Goal: Task Accomplishment & Management: Manage account settings

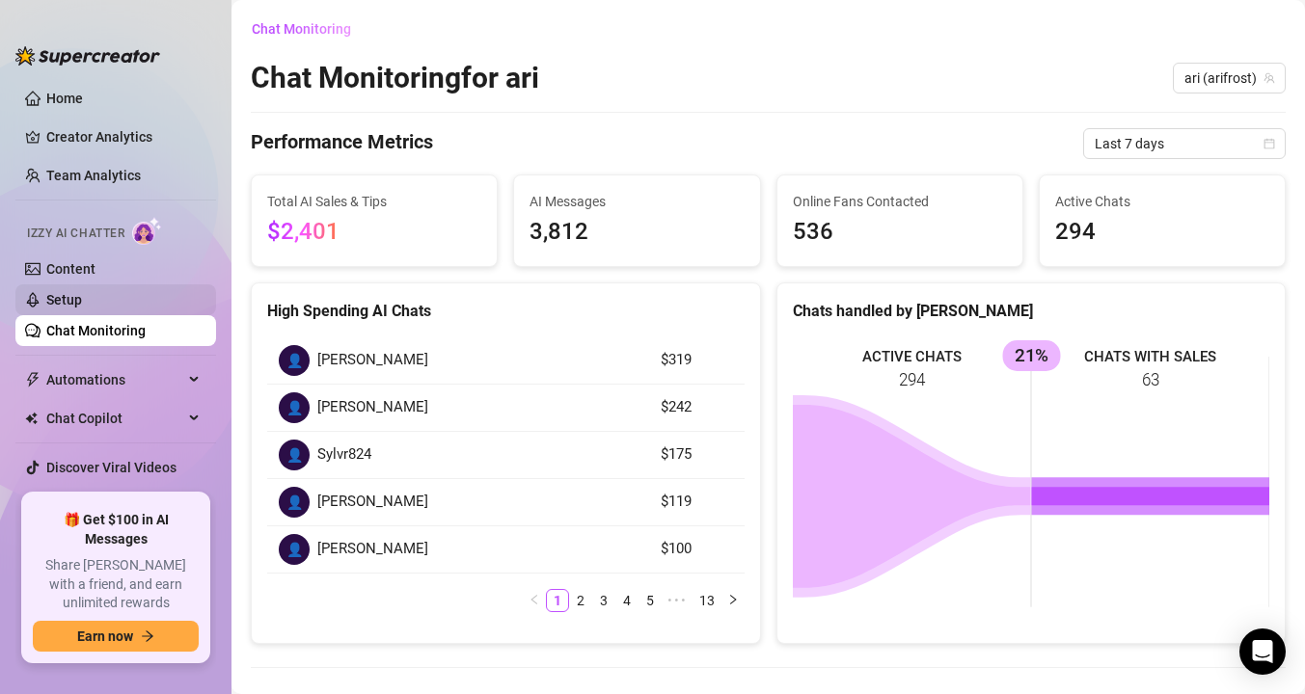
click at [82, 298] on link "Setup" at bounding box center [64, 299] width 36 height 15
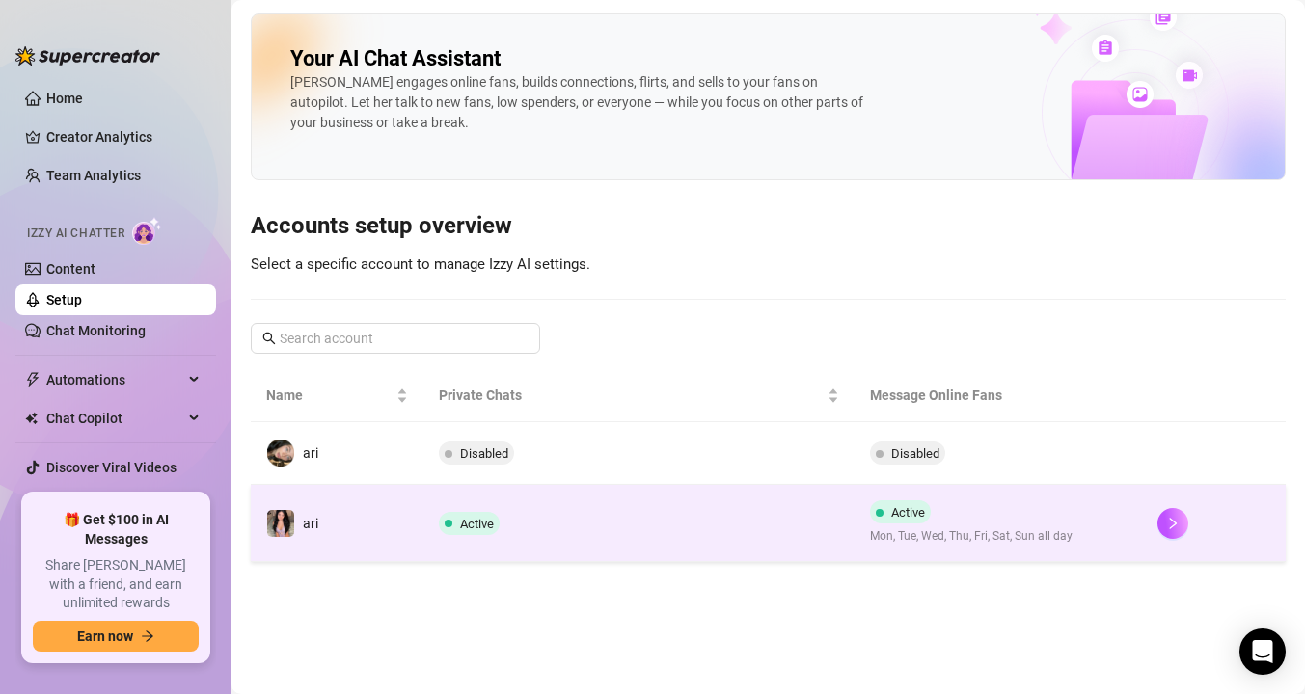
click at [410, 549] on td "ari" at bounding box center [337, 523] width 173 height 77
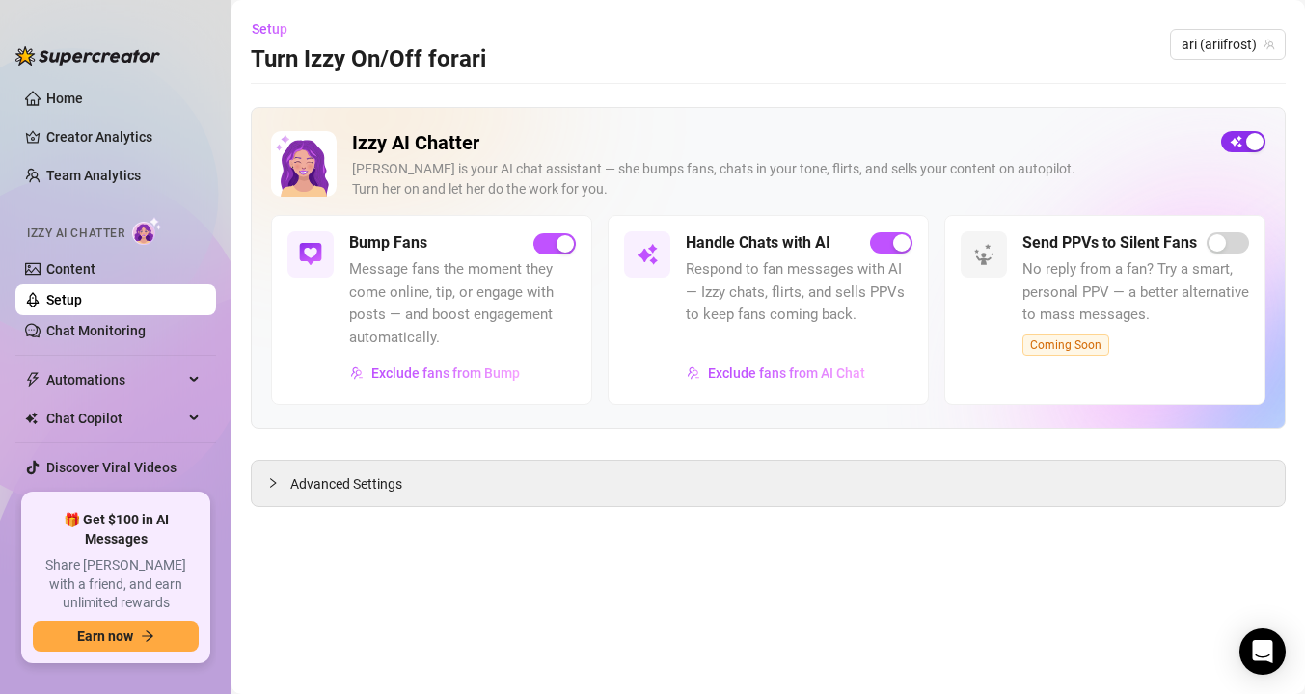
click at [1251, 137] on div "button" at bounding box center [1254, 141] width 17 height 17
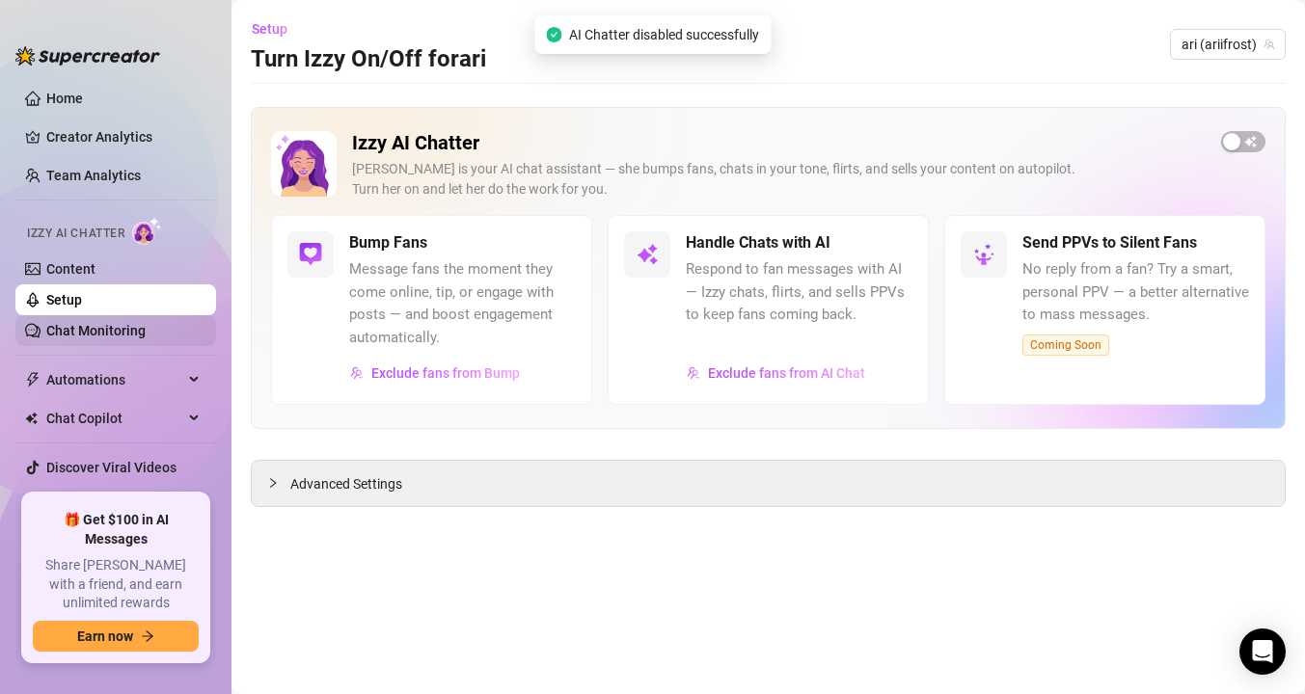
click at [101, 333] on link "Chat Monitoring" at bounding box center [95, 330] width 99 height 15
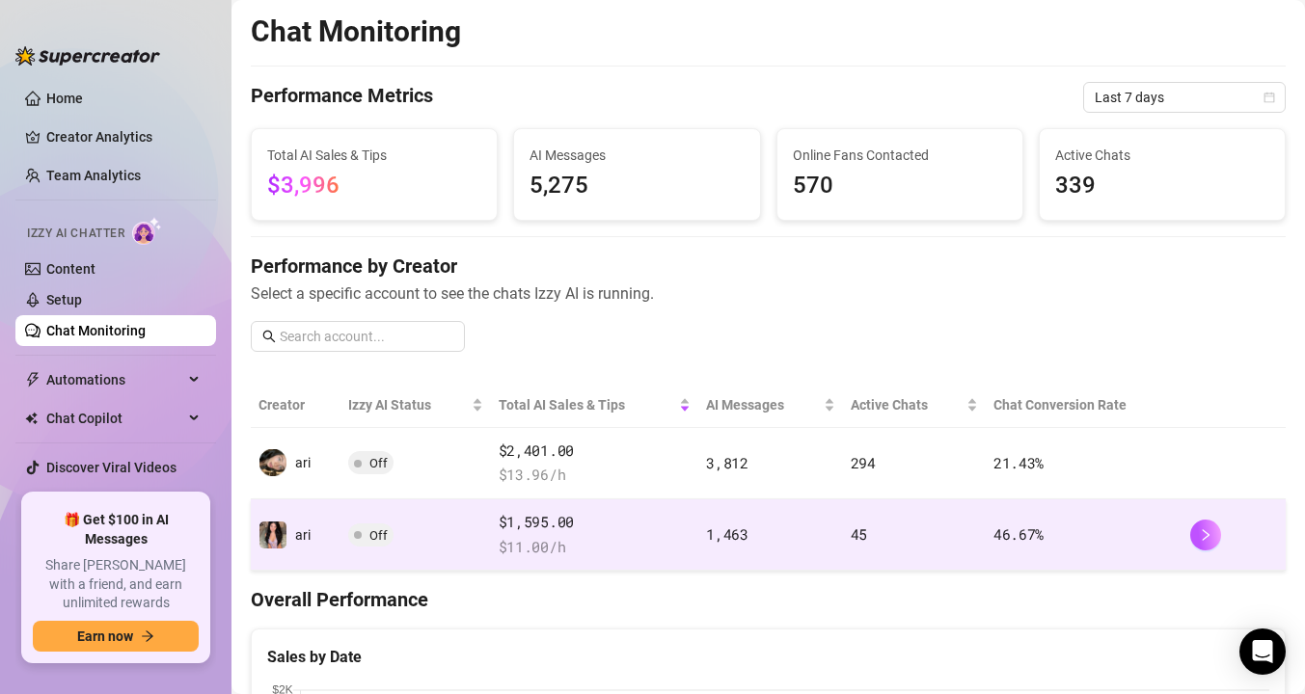
click at [369, 531] on span "Off" at bounding box center [378, 536] width 18 height 14
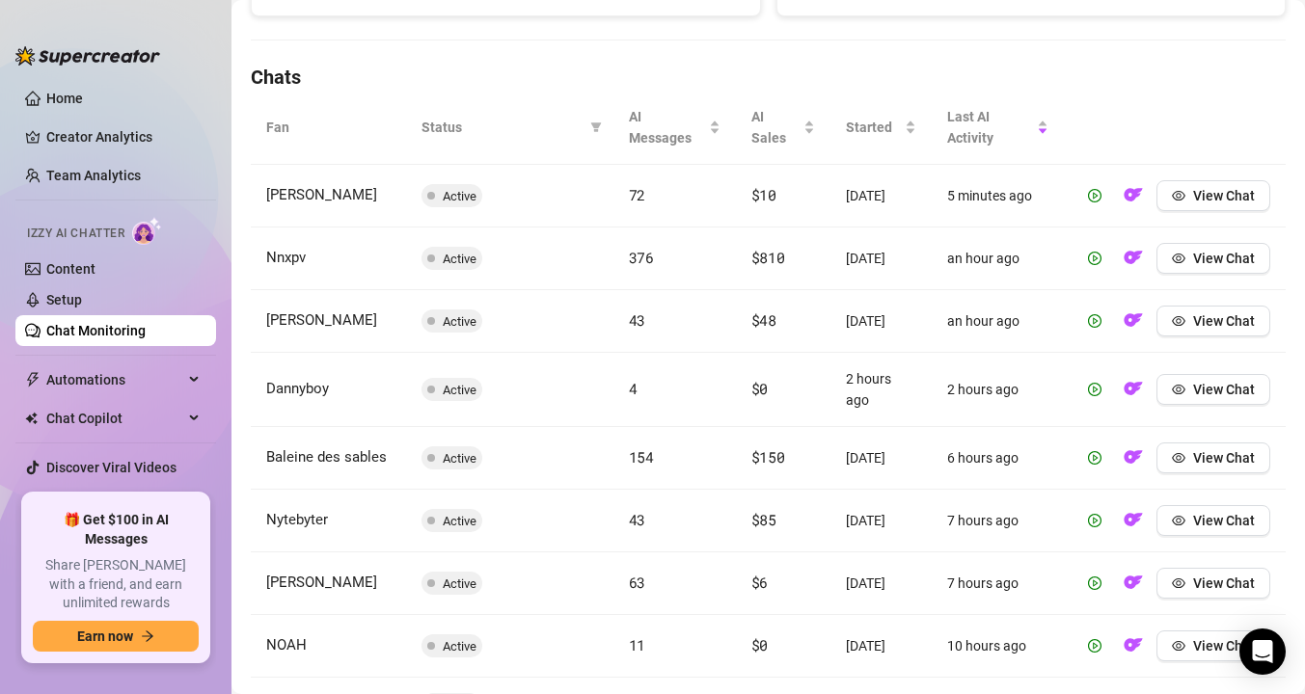
scroll to position [625, 0]
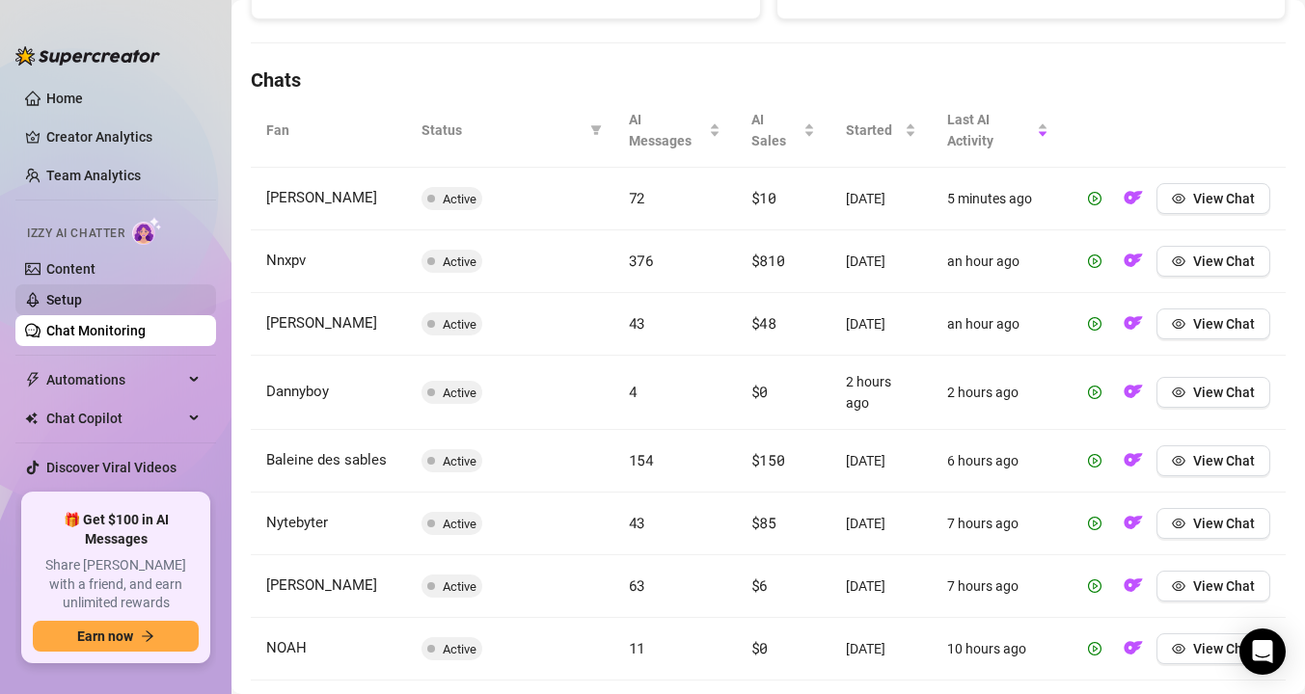
click at [82, 308] on link "Setup" at bounding box center [64, 299] width 36 height 15
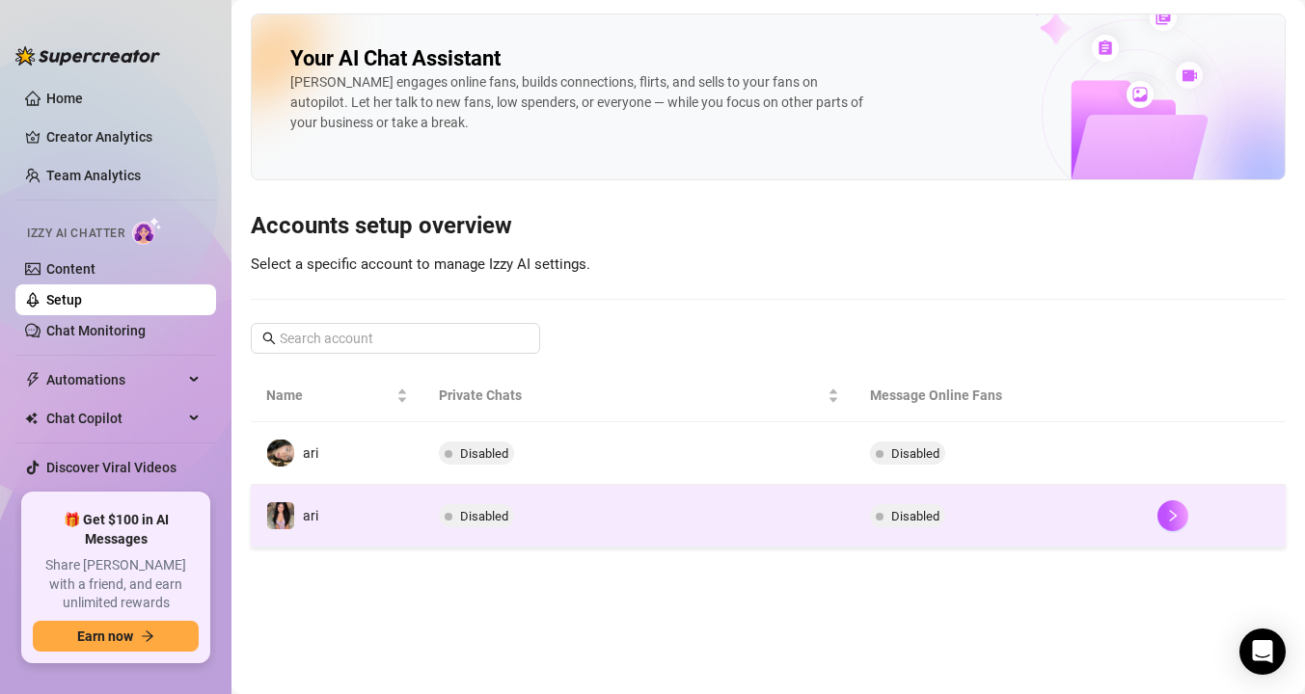
click at [522, 514] on td "Disabled" at bounding box center [638, 516] width 431 height 63
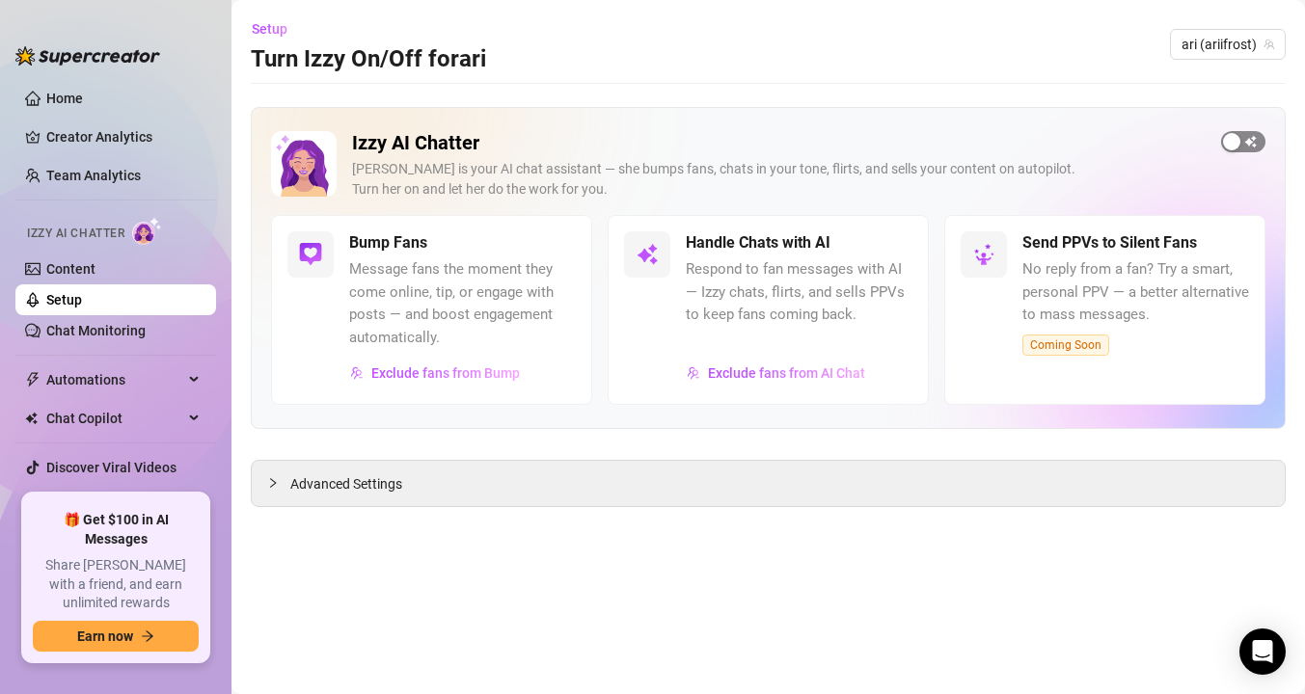
click at [1232, 151] on span "button" at bounding box center [1243, 141] width 44 height 21
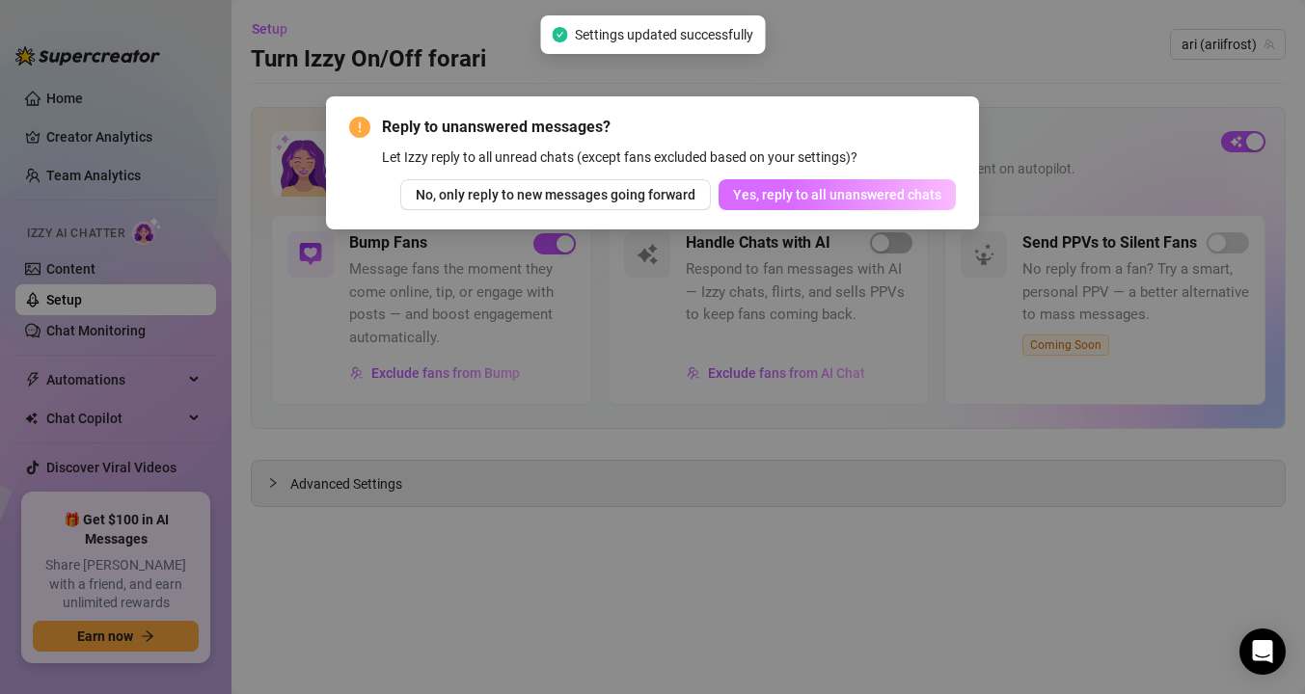
click at [782, 193] on span "Yes, reply to all unanswered chats" at bounding box center [837, 194] width 208 height 15
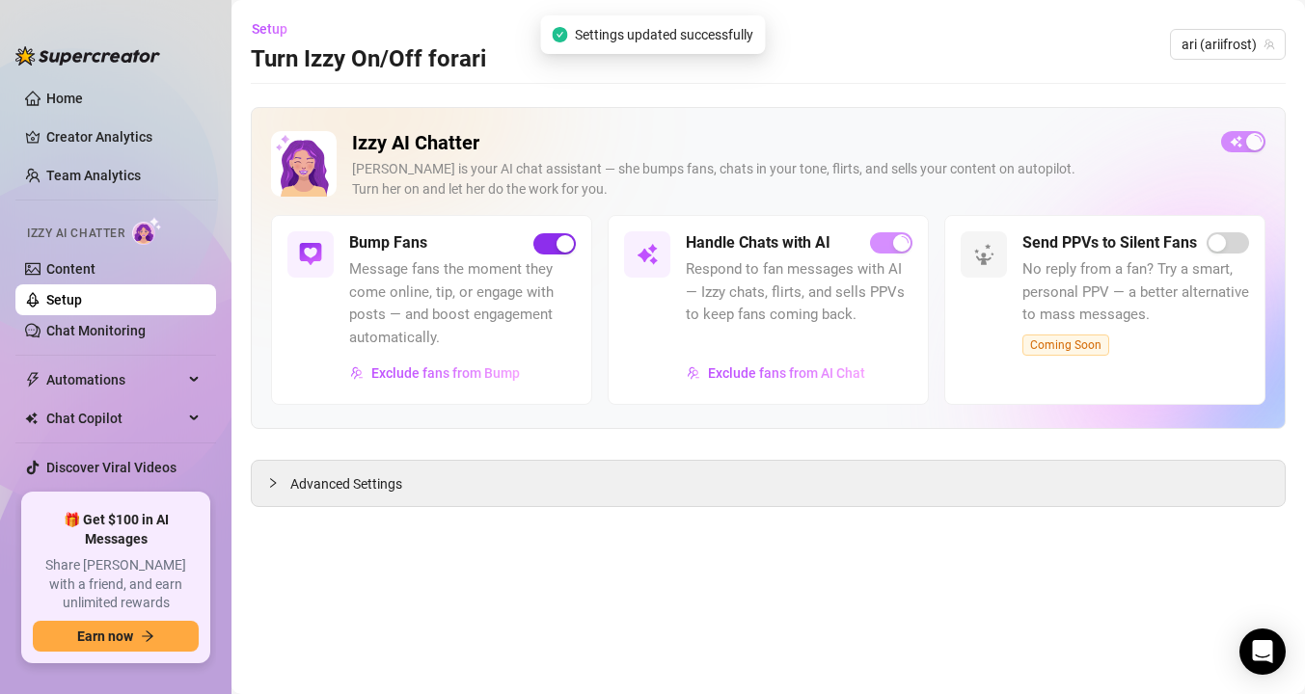
click at [547, 248] on span "button" at bounding box center [554, 243] width 42 height 21
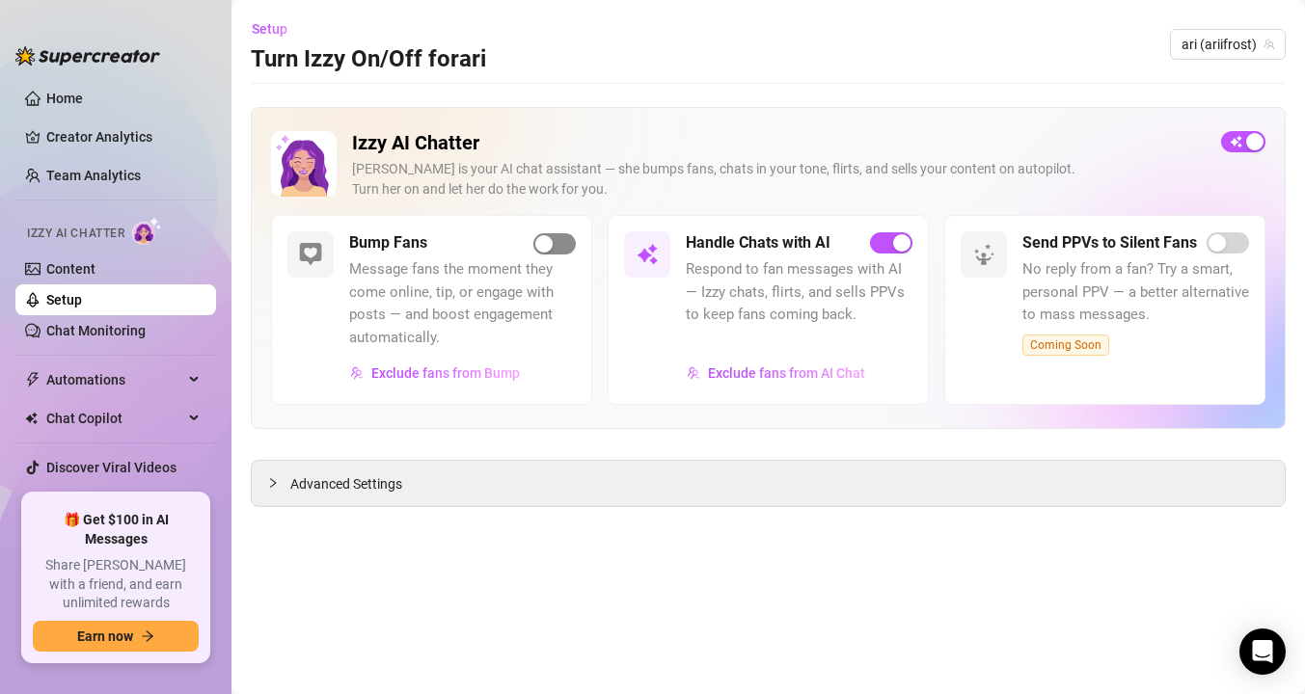
click at [546, 250] on div "button" at bounding box center [543, 243] width 17 height 17
click at [1238, 150] on span "button" at bounding box center [1243, 141] width 44 height 21
